Goal: Task Accomplishment & Management: Manage account settings

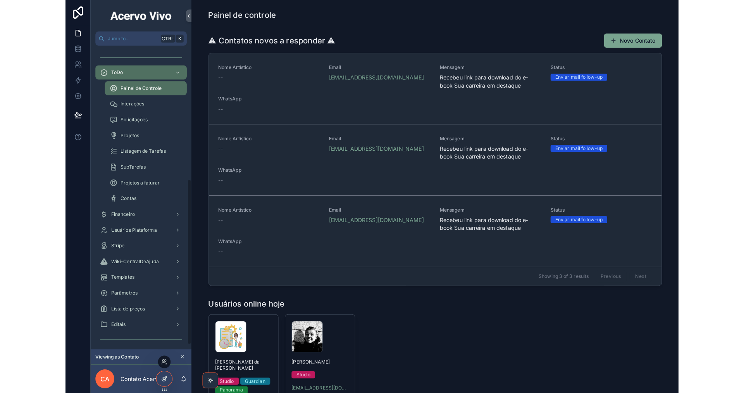
scroll to position [240, 0]
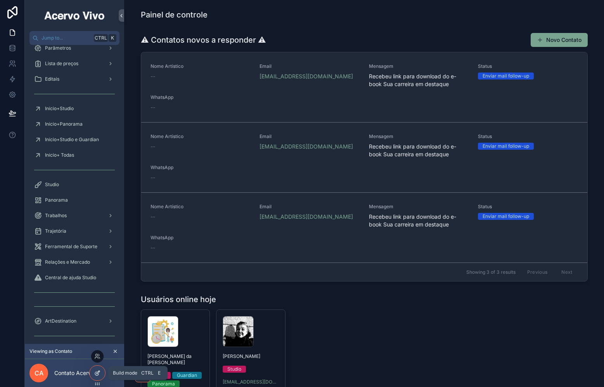
click at [98, 373] on icon at bounding box center [97, 373] width 6 height 6
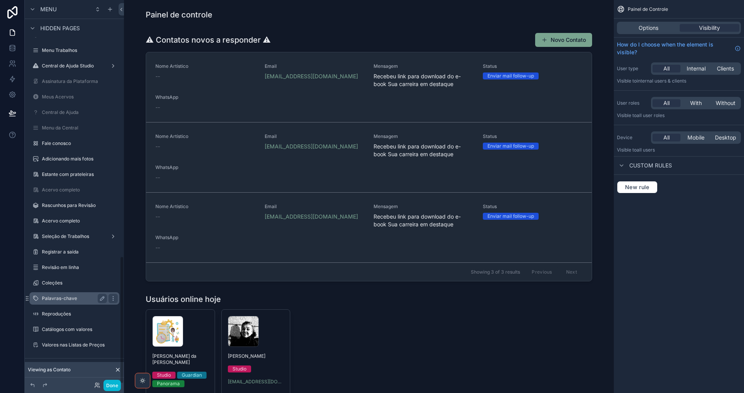
scroll to position [770, 0]
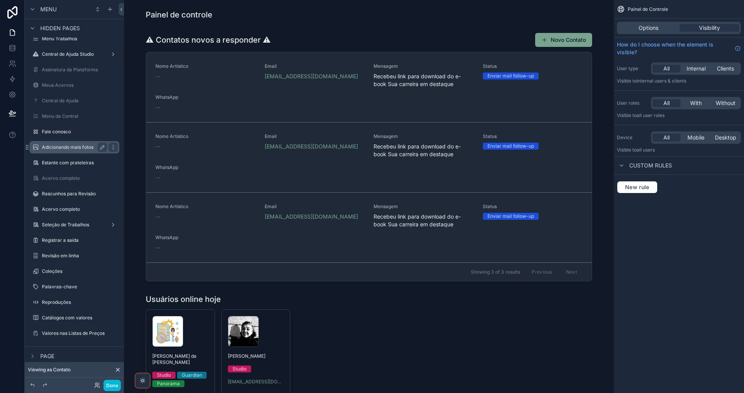
click at [63, 144] on div "Adicionando mais fotos" at bounding box center [74, 147] width 65 height 9
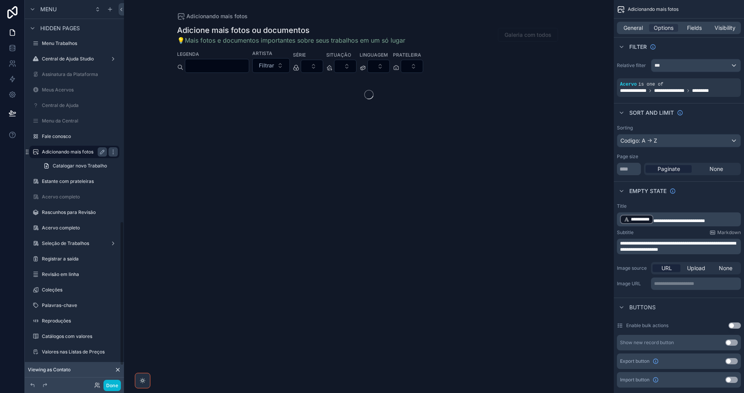
scroll to position [587, 0]
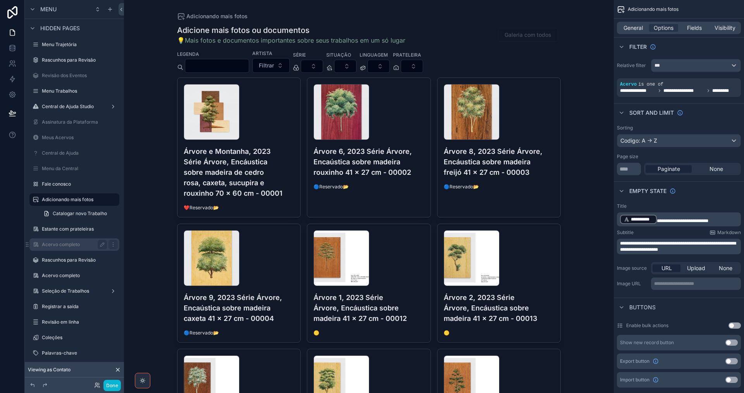
click at [68, 231] on label "Estante com prateleiras" at bounding box center [80, 229] width 76 height 6
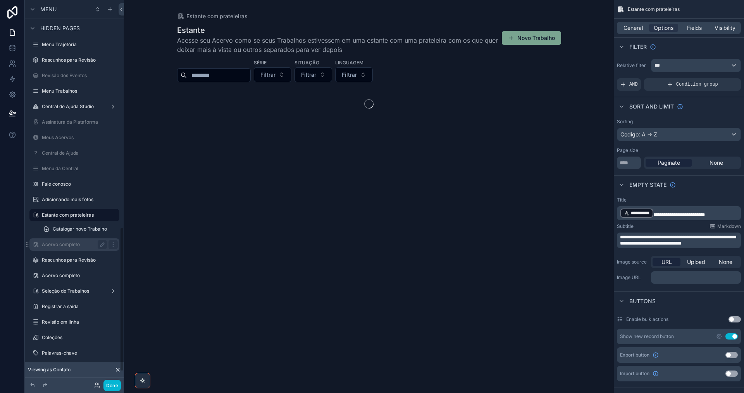
scroll to position [603, 0]
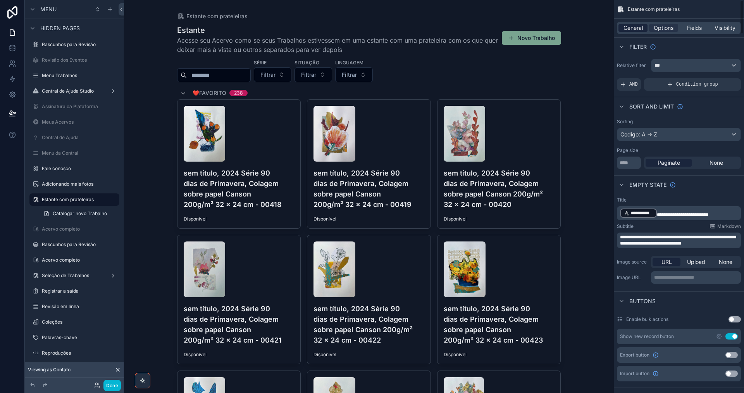
click at [603, 28] on span "General" at bounding box center [633, 28] width 19 height 8
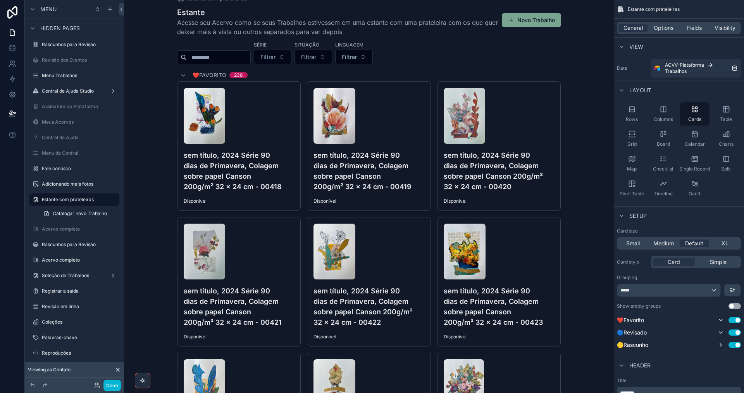
scroll to position [0, 0]
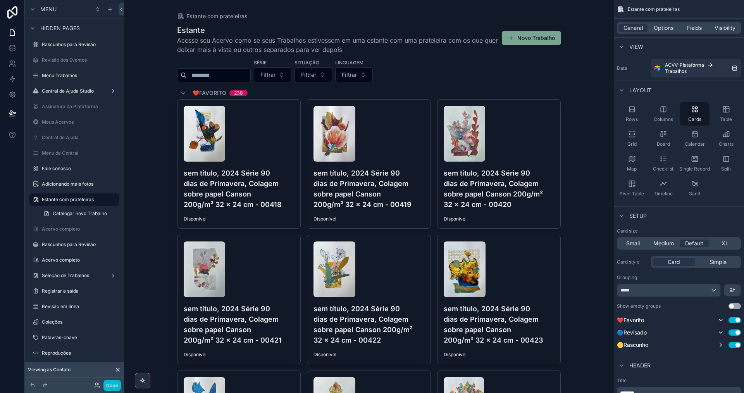
click at [113, 201] on icon "scrollable content" at bounding box center [113, 201] width 0 height 0
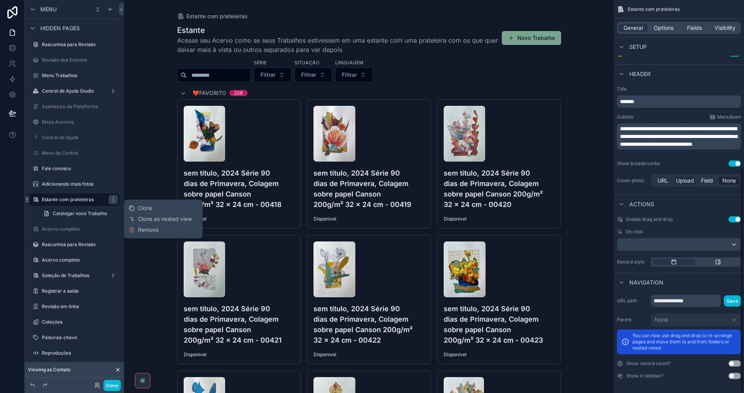
scroll to position [293, 0]
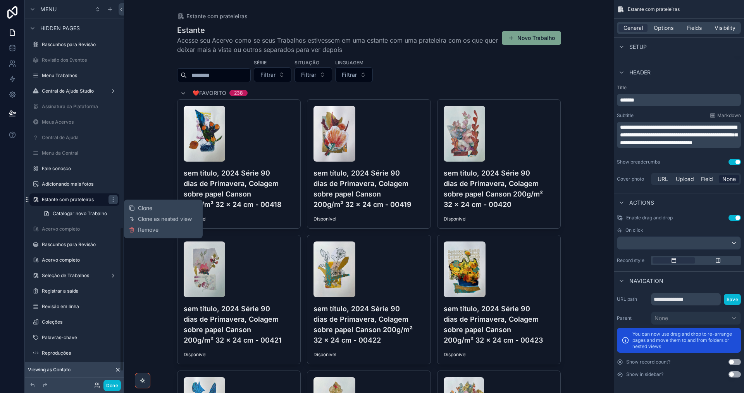
click at [147, 230] on span "Remove" at bounding box center [148, 230] width 21 height 8
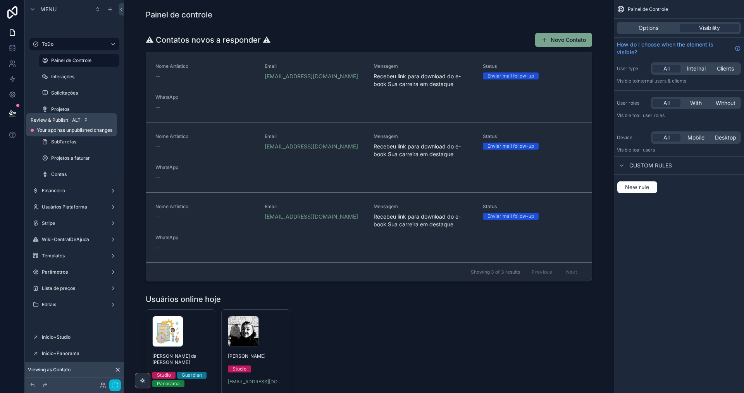
click at [10, 114] on icon at bounding box center [12, 113] width 7 height 4
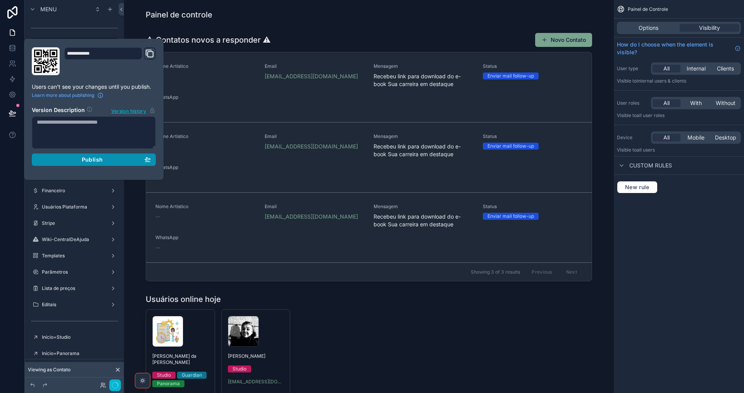
click at [95, 155] on button "Publish" at bounding box center [94, 160] width 124 height 12
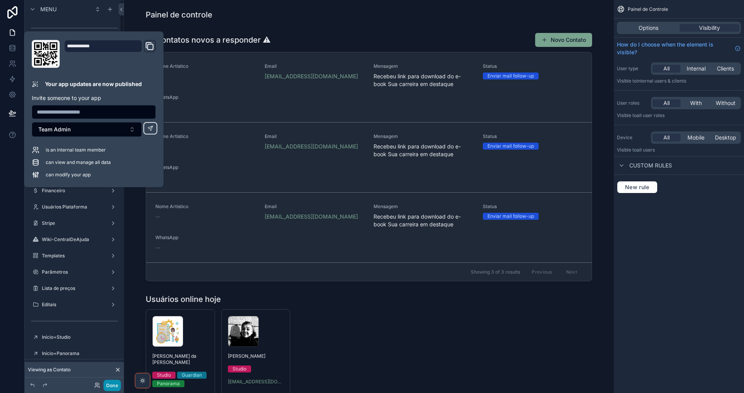
click at [115, 385] on button "Done" at bounding box center [112, 385] width 17 height 11
